Goal: Task Accomplishment & Management: Manage account settings

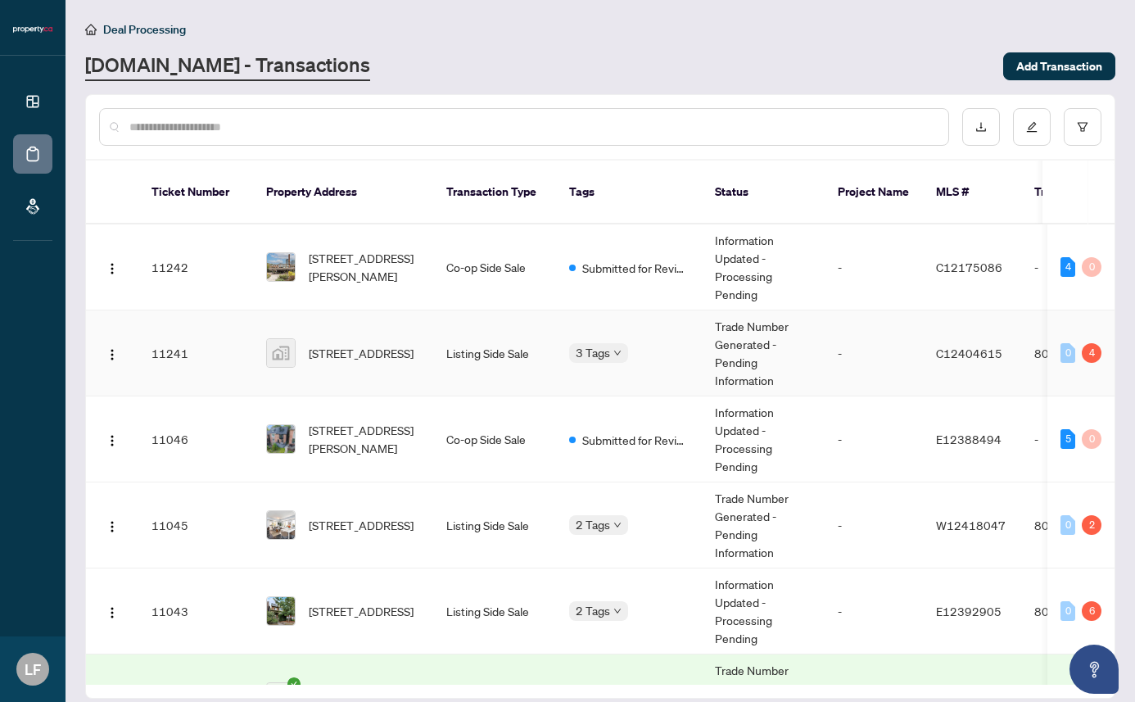
drag, startPoint x: 356, startPoint y: 335, endPoint x: 354, endPoint y: 382, distance: 46.7
click at [328, 369] on td "[STREET_ADDRESS]" at bounding box center [343, 353] width 180 height 86
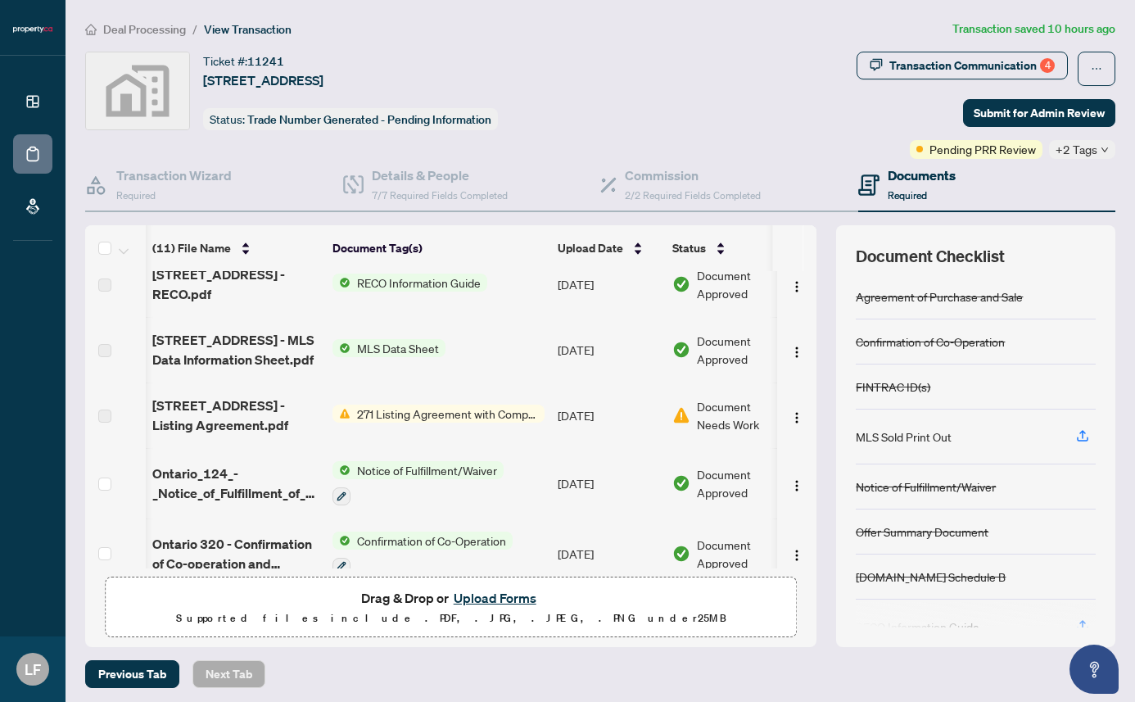
scroll to position [0, 2]
click at [486, 594] on button "Upload Forms" at bounding box center [495, 597] width 93 height 21
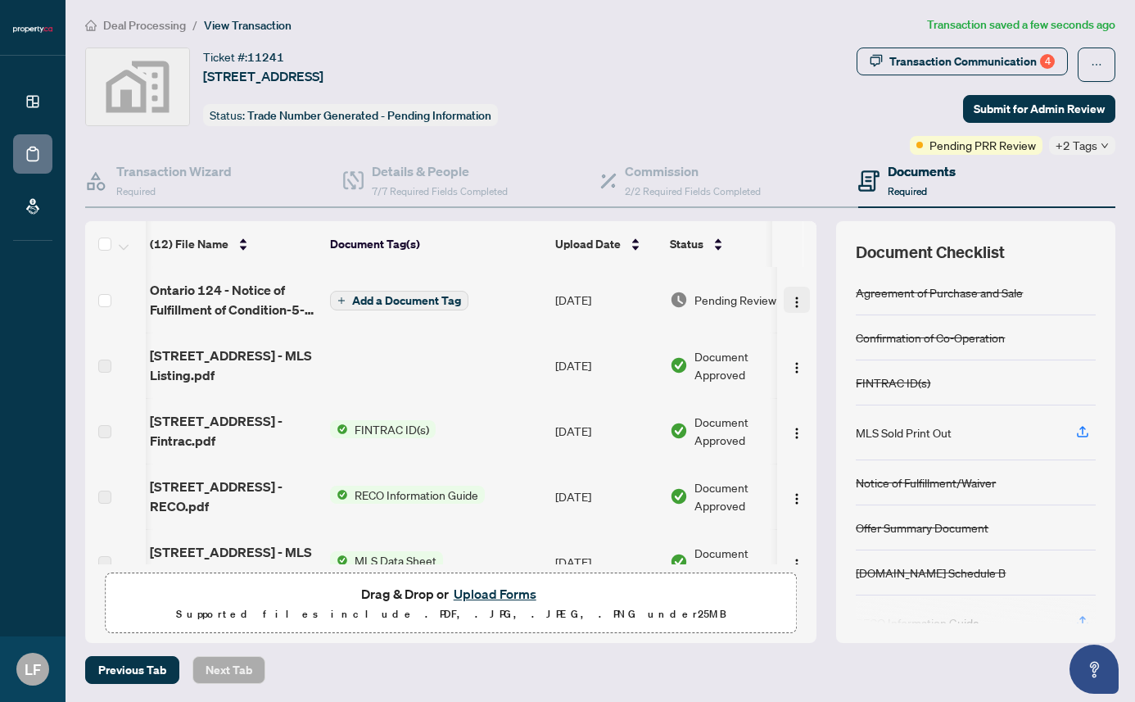
click at [784, 300] on button "button" at bounding box center [797, 300] width 26 height 26
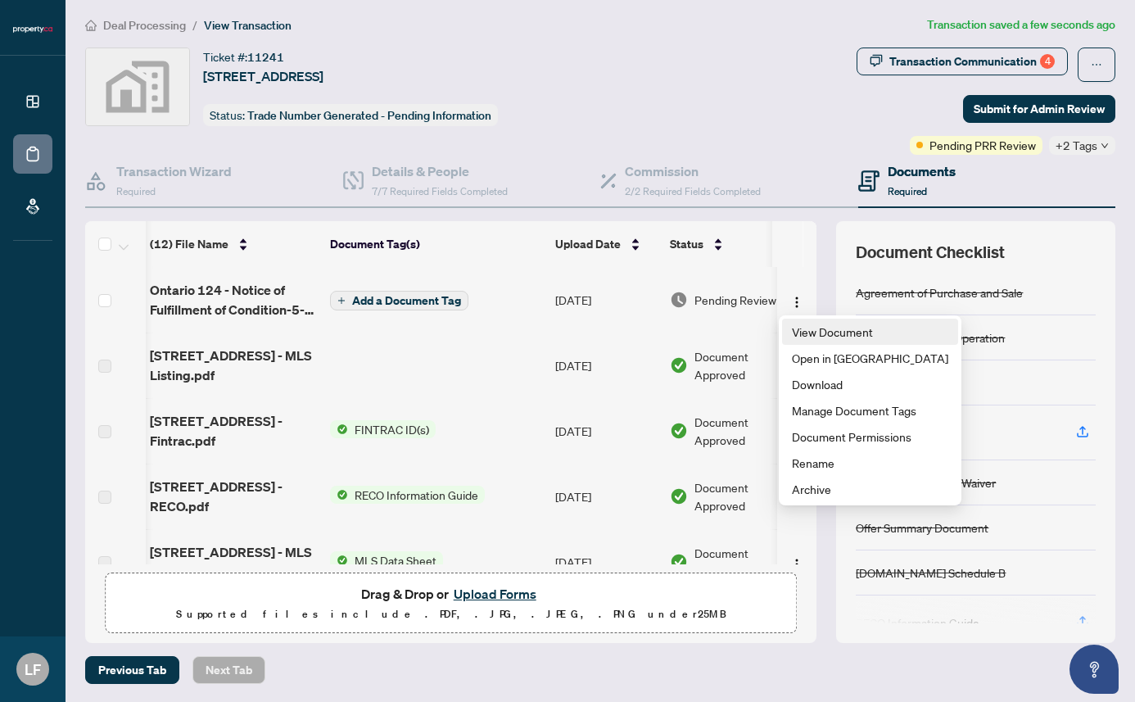
click at [807, 332] on span "View Document" at bounding box center [870, 332] width 156 height 18
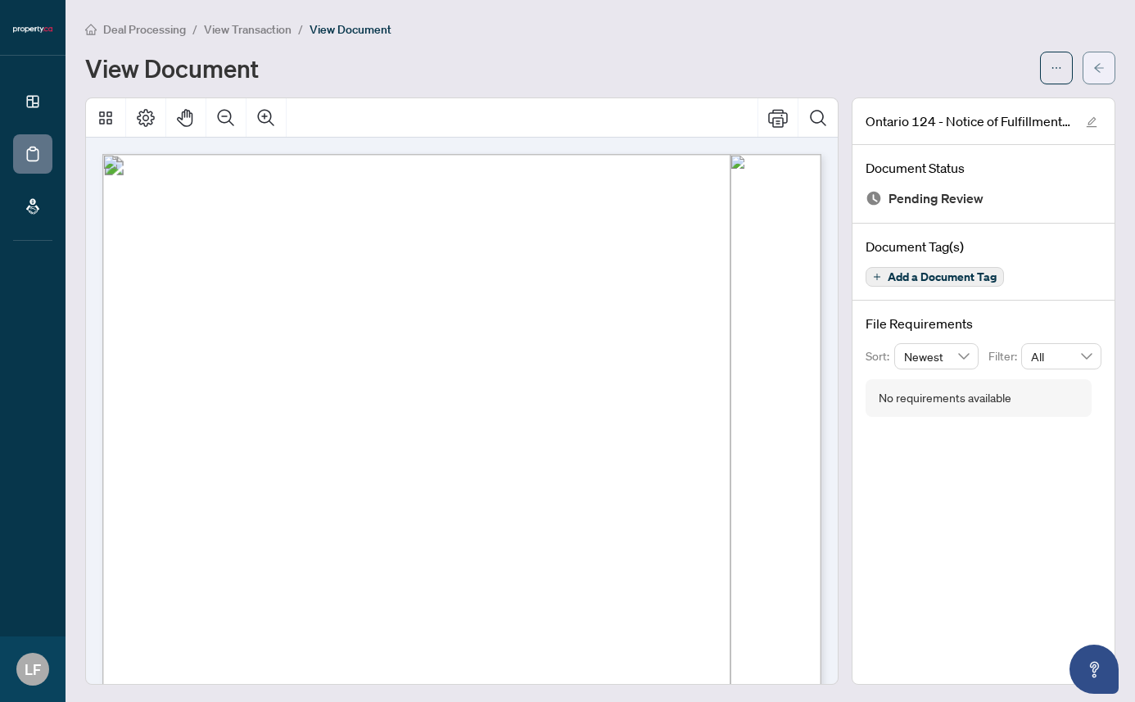
click at [1102, 79] on span "button" at bounding box center [1098, 68] width 11 height 26
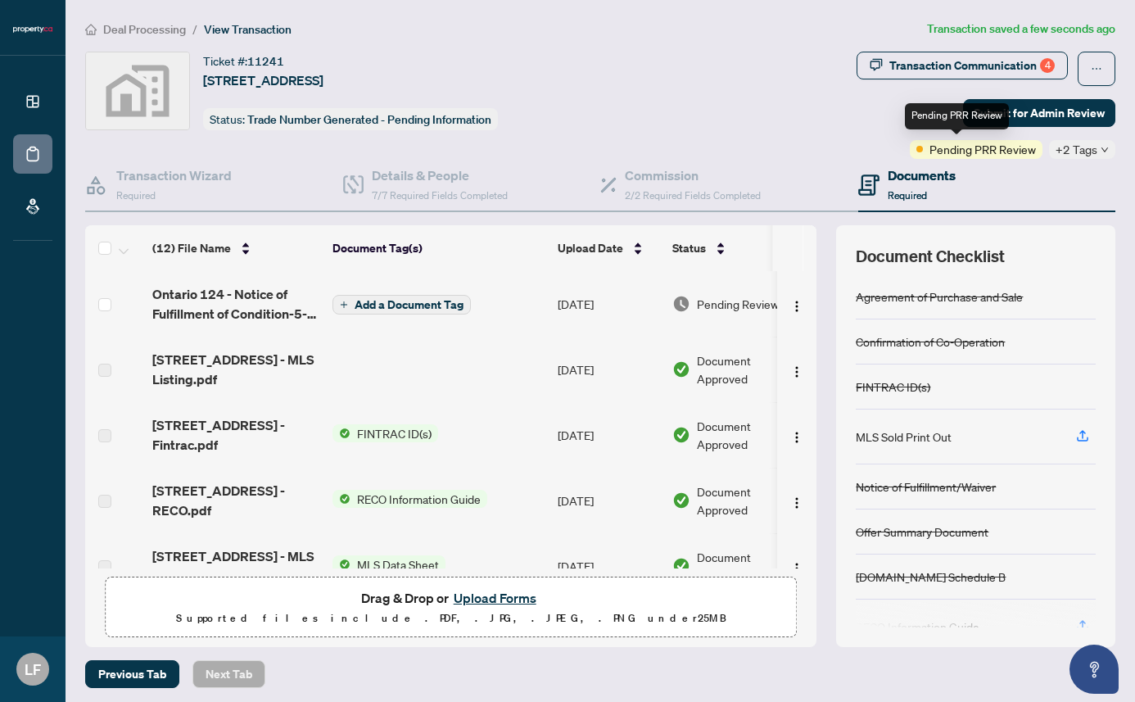
click at [965, 152] on span "Pending PRR Review" at bounding box center [982, 149] width 106 height 18
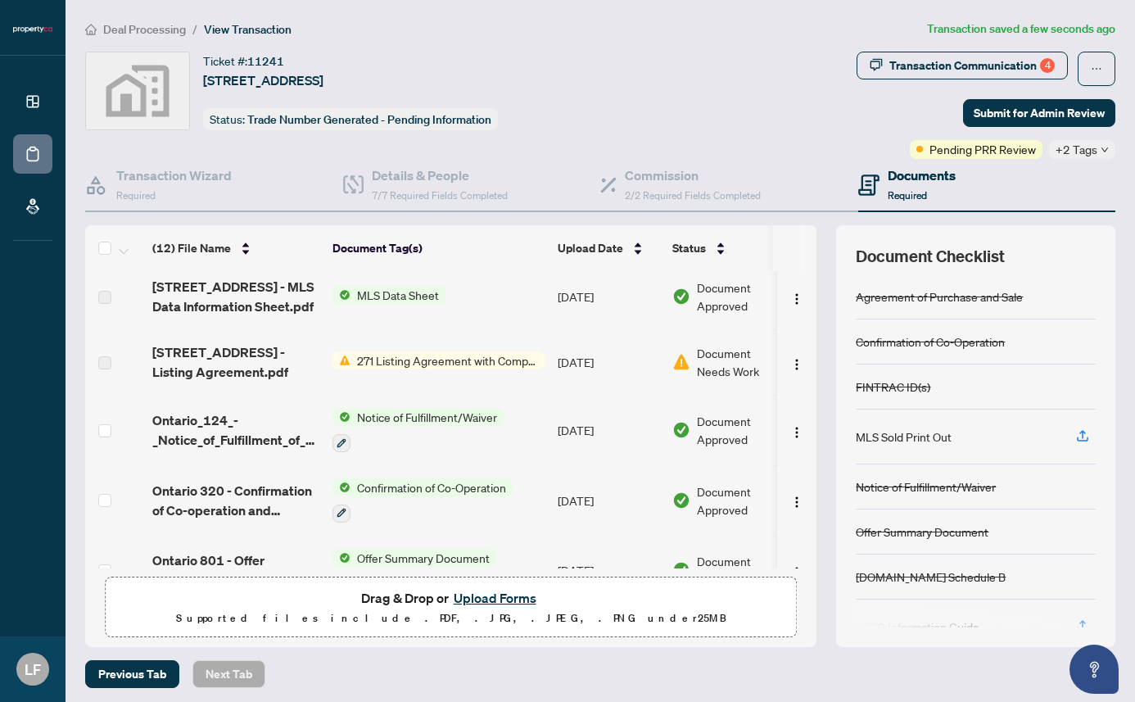
scroll to position [287, 0]
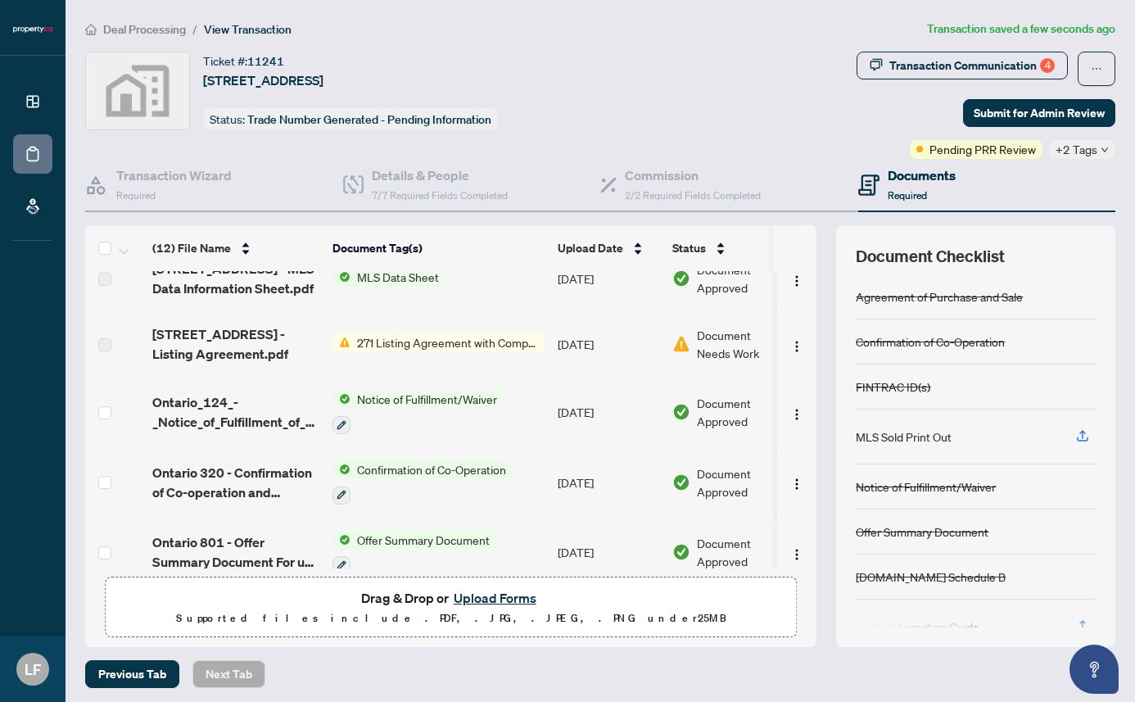
click at [722, 350] on span "Document Needs Work" at bounding box center [739, 344] width 85 height 36
click at [793, 341] on img "button" at bounding box center [796, 346] width 13 height 13
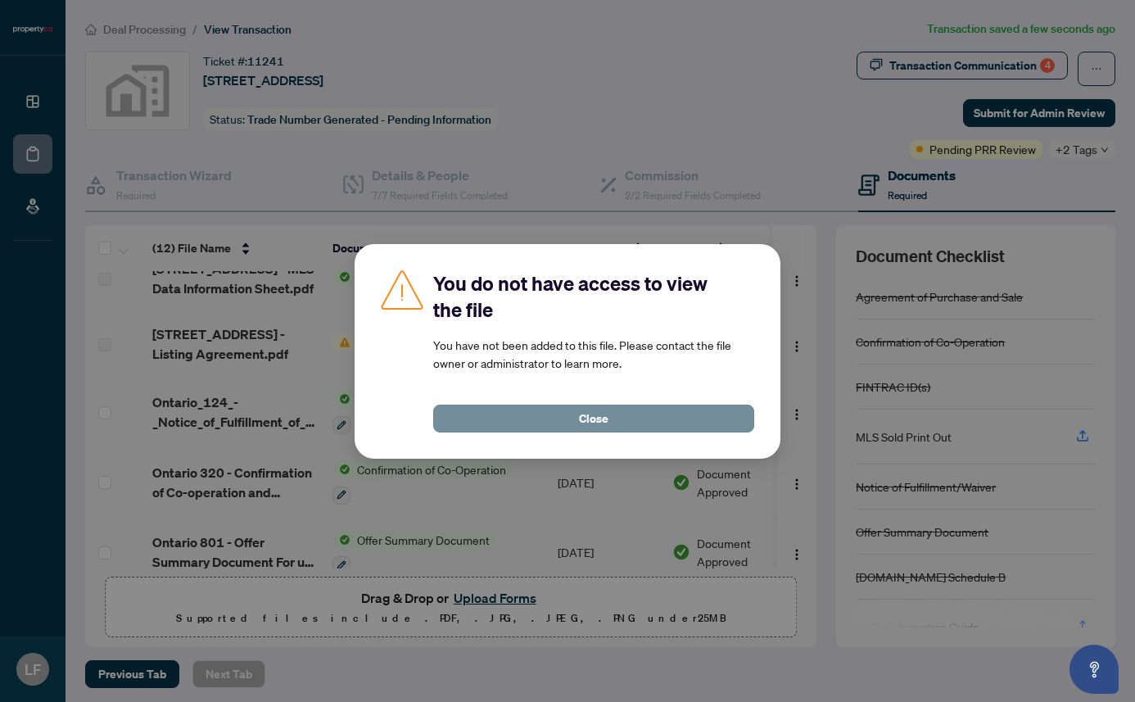
click at [629, 421] on button "Close" at bounding box center [593, 419] width 321 height 28
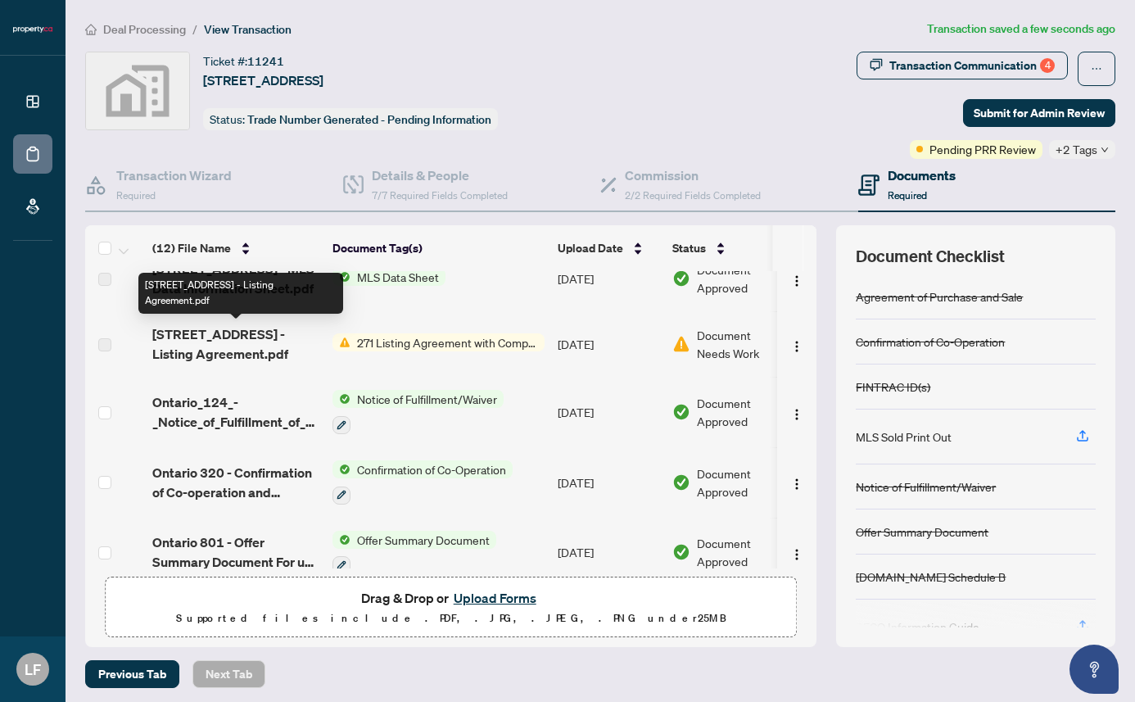
click at [260, 326] on span "[STREET_ADDRESS] - Listing Agreement.pdf" at bounding box center [235, 343] width 167 height 39
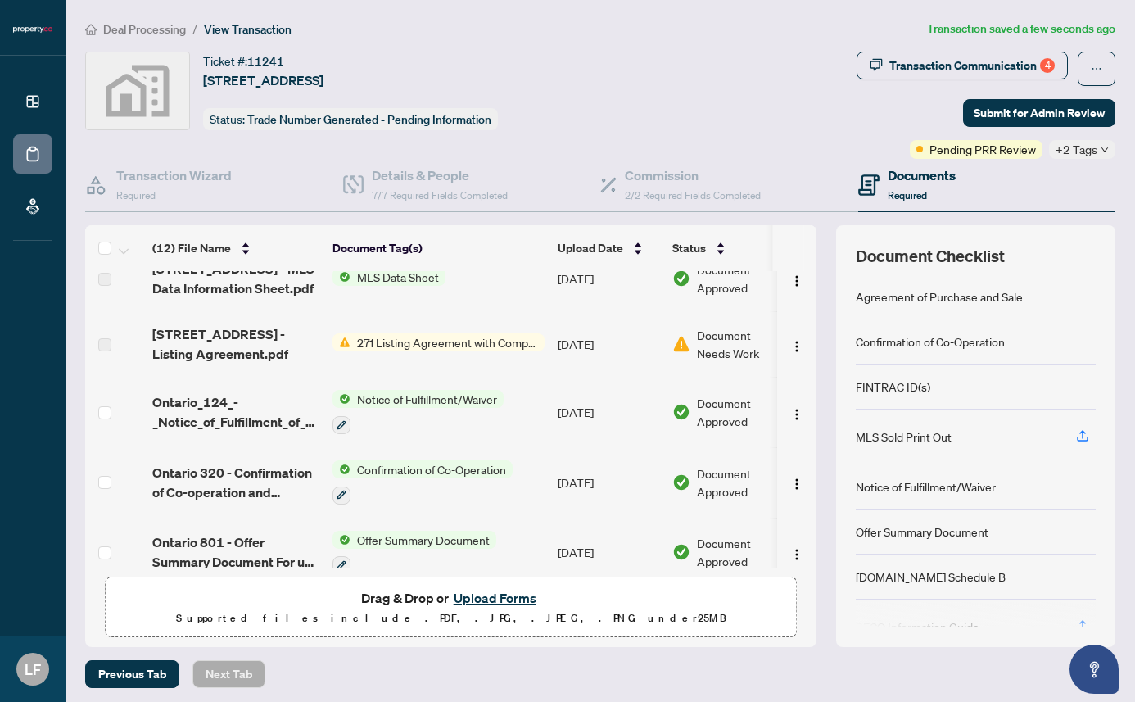
click at [726, 348] on span "Document Needs Work" at bounding box center [739, 344] width 85 height 36
click at [801, 343] on button "button" at bounding box center [797, 344] width 26 height 26
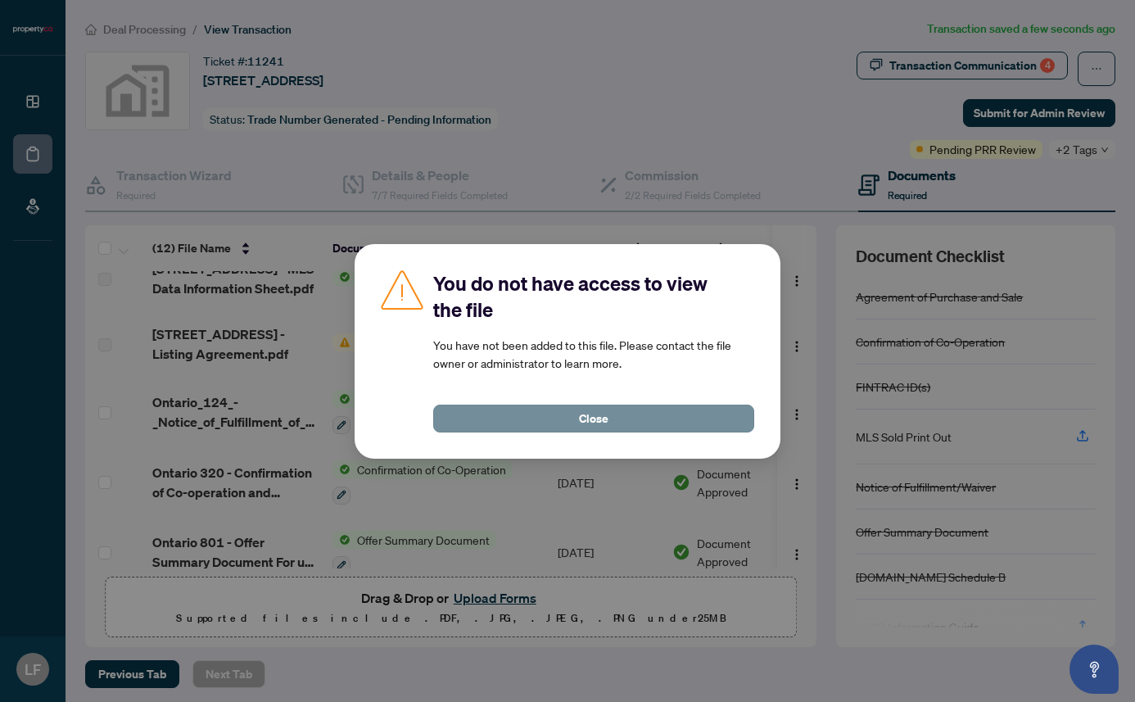
click at [551, 418] on button "Close" at bounding box center [593, 419] width 321 height 28
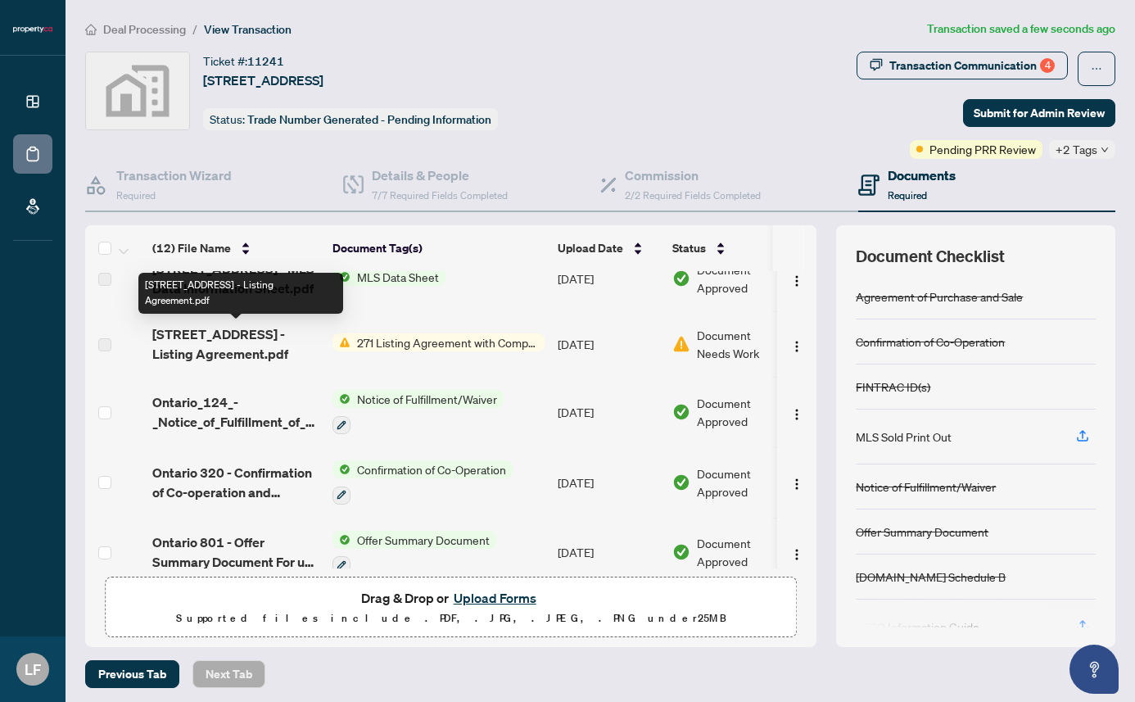
click at [157, 335] on span "[STREET_ADDRESS] - Listing Agreement.pdf" at bounding box center [235, 343] width 167 height 39
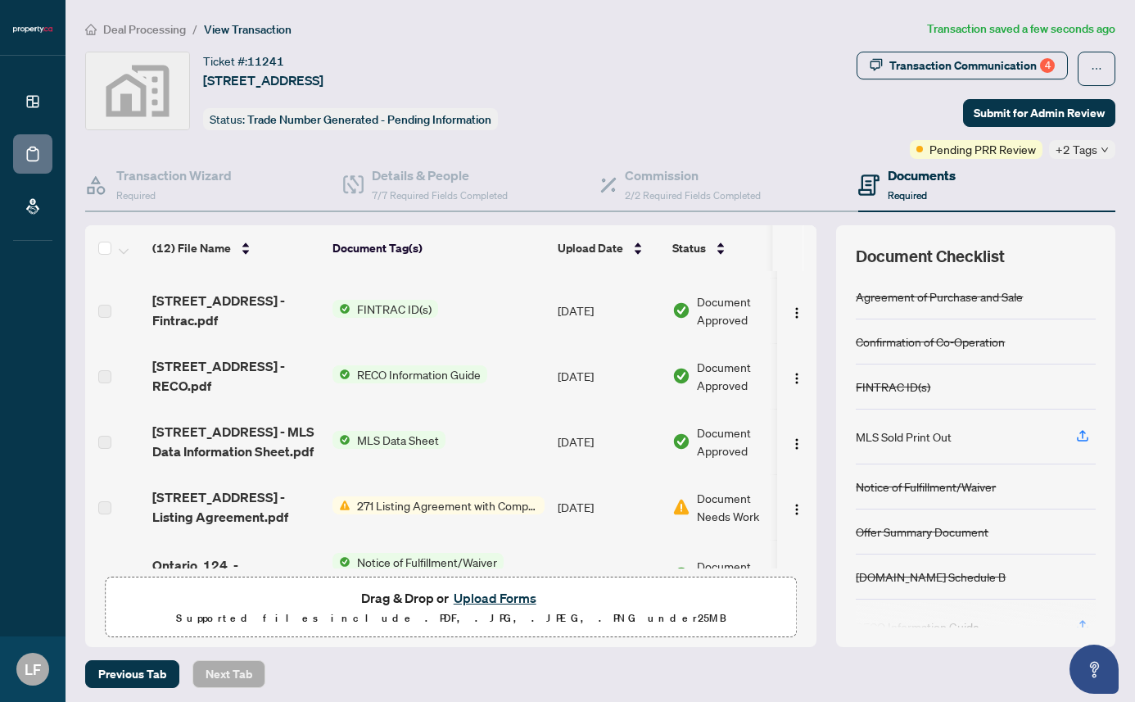
scroll to position [63, 0]
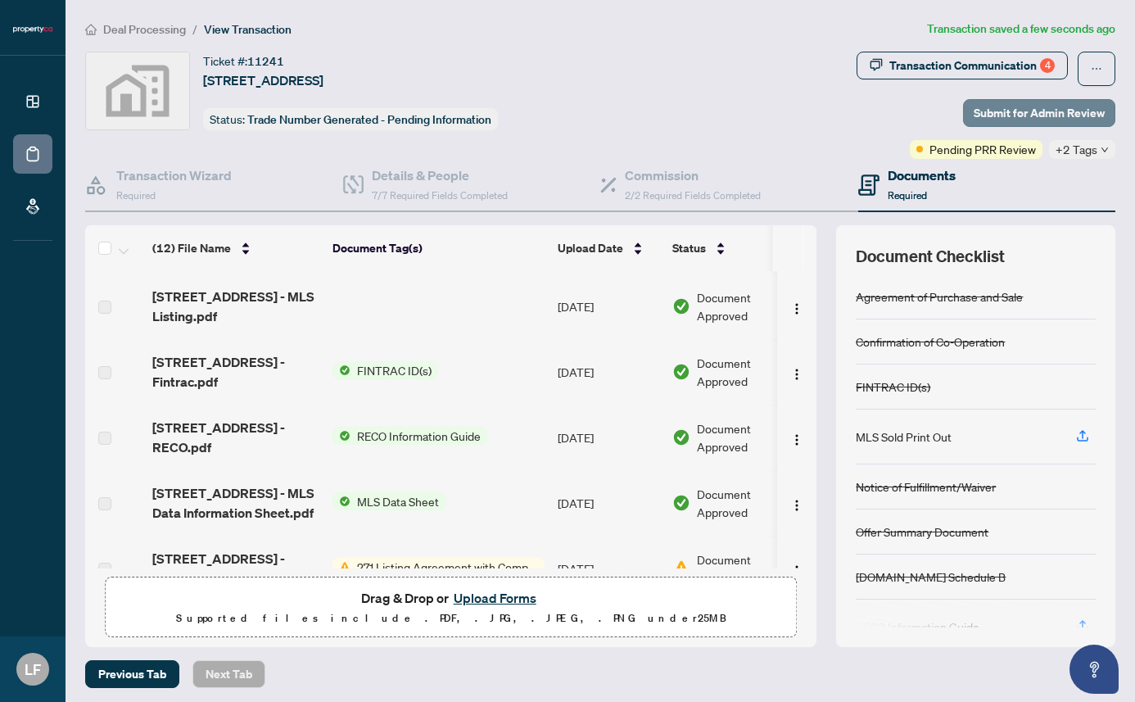
click at [1049, 107] on span "Submit for Admin Review" at bounding box center [1039, 113] width 131 height 26
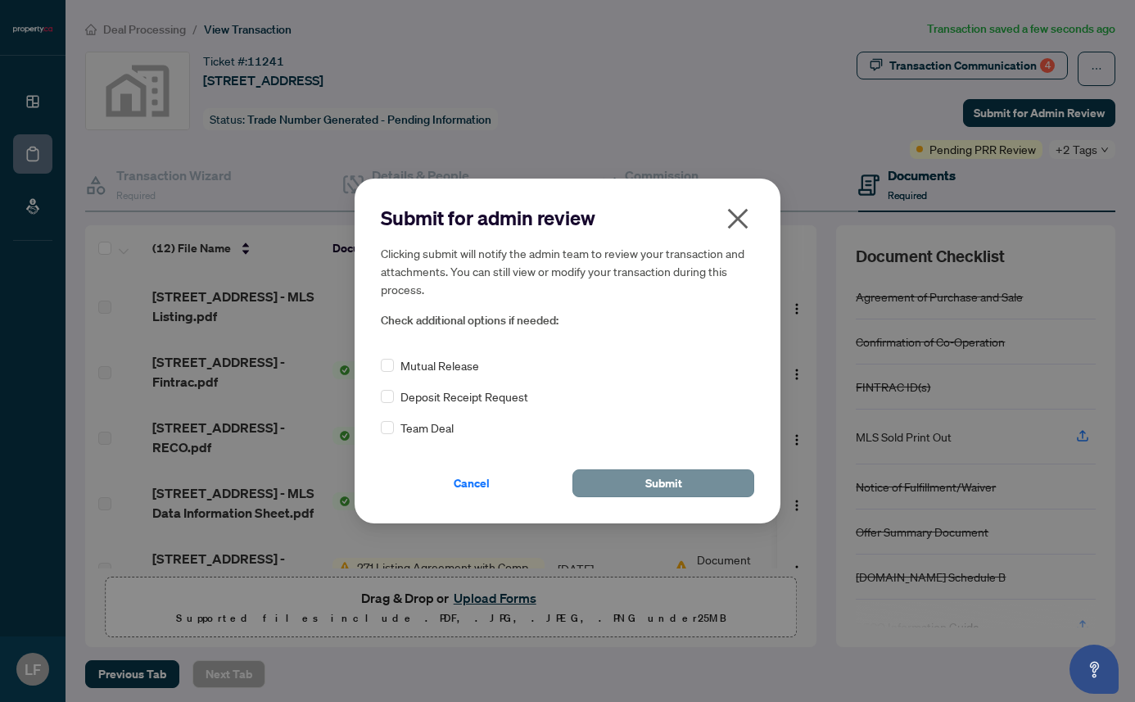
click at [704, 488] on button "Submit" at bounding box center [663, 483] width 182 height 28
